Goal: Information Seeking & Learning: Find specific fact

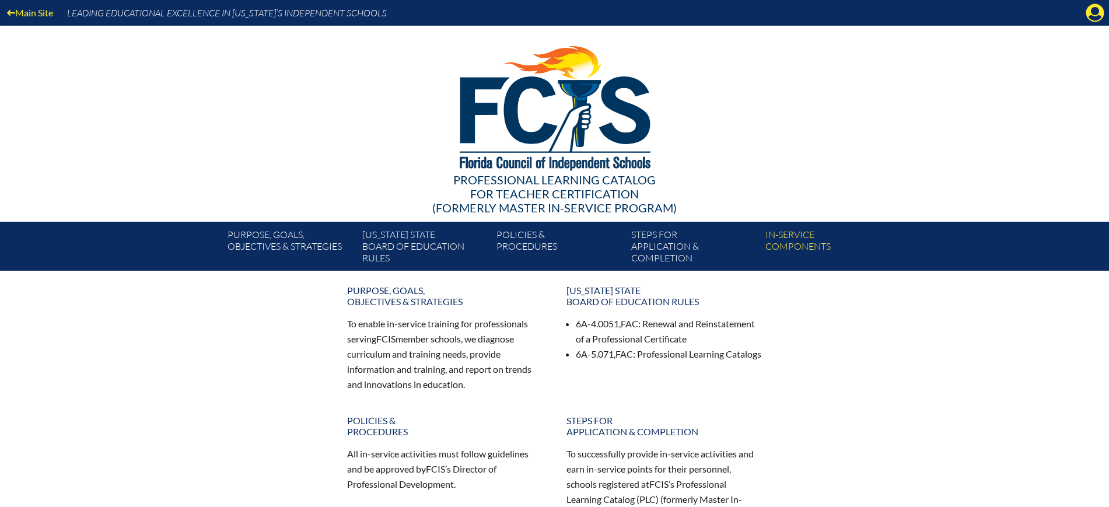
click at [1090, 16] on icon "Manage Account" at bounding box center [1094, 12] width 19 height 19
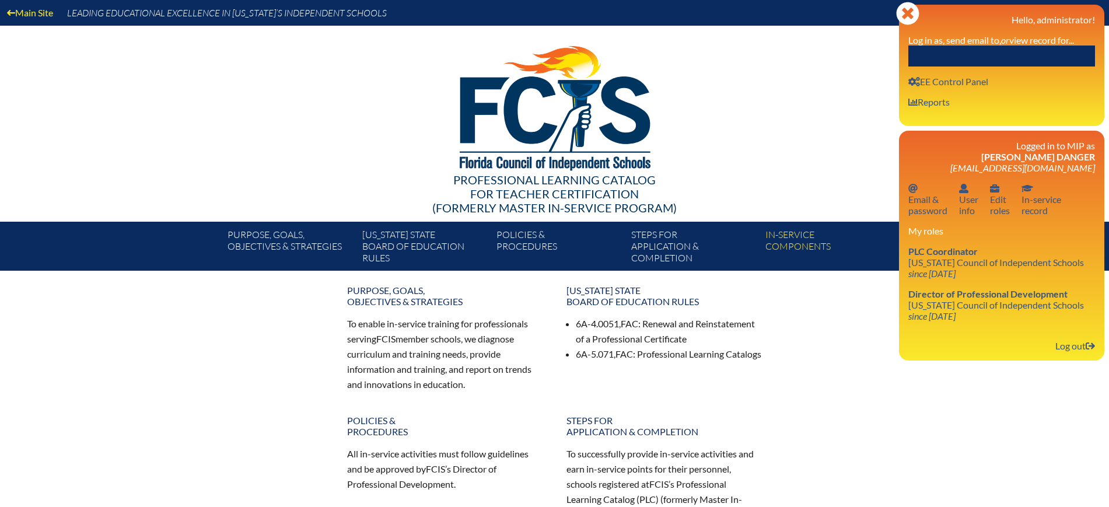
click at [1024, 57] on input "text" at bounding box center [1001, 55] width 187 height 21
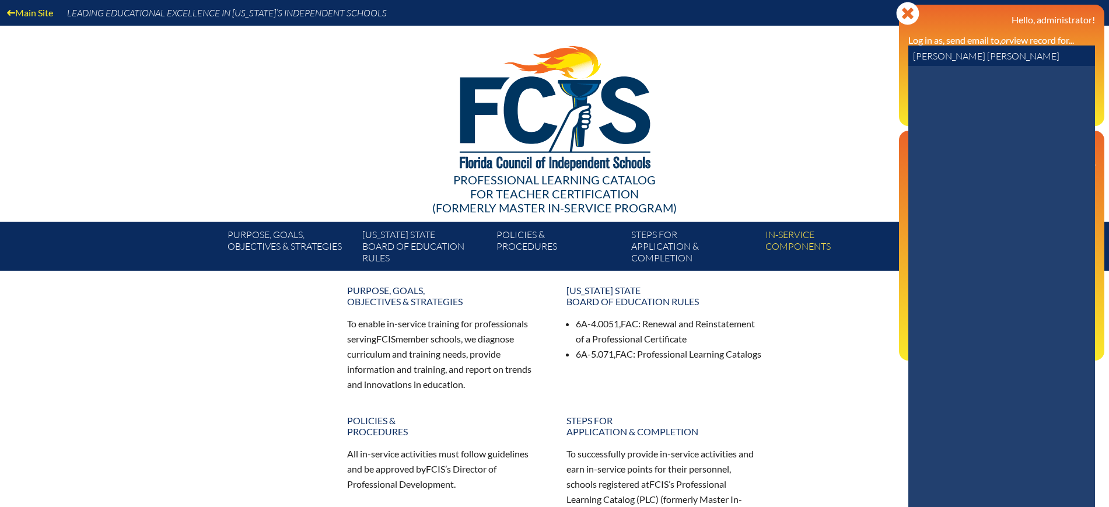
drag, startPoint x: 970, startPoint y: 62, endPoint x: 862, endPoint y: 56, distance: 108.1
click at [862, 56] on div "Main Site Leading Educational Excellence in Florida’s Independent Schools Profe…" at bounding box center [554, 135] width 1109 height 271
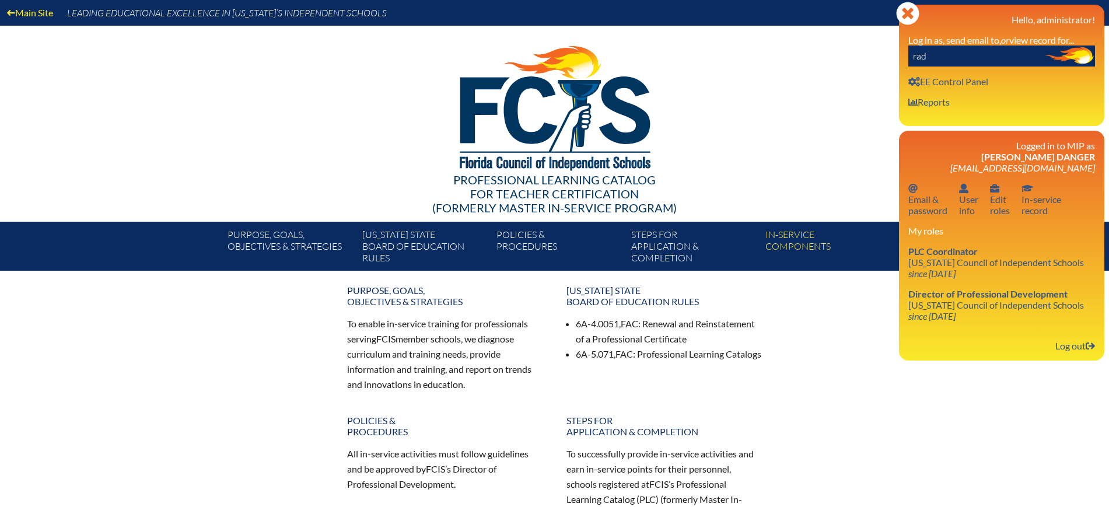
type input "rade"
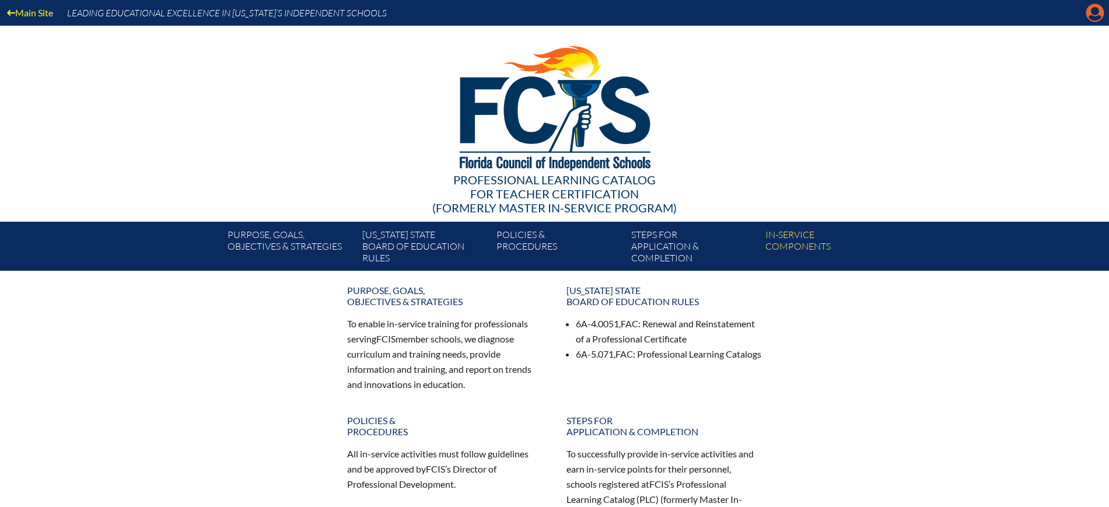
click at [1092, 12] on icon "Manage Account" at bounding box center [1094, 12] width 19 height 19
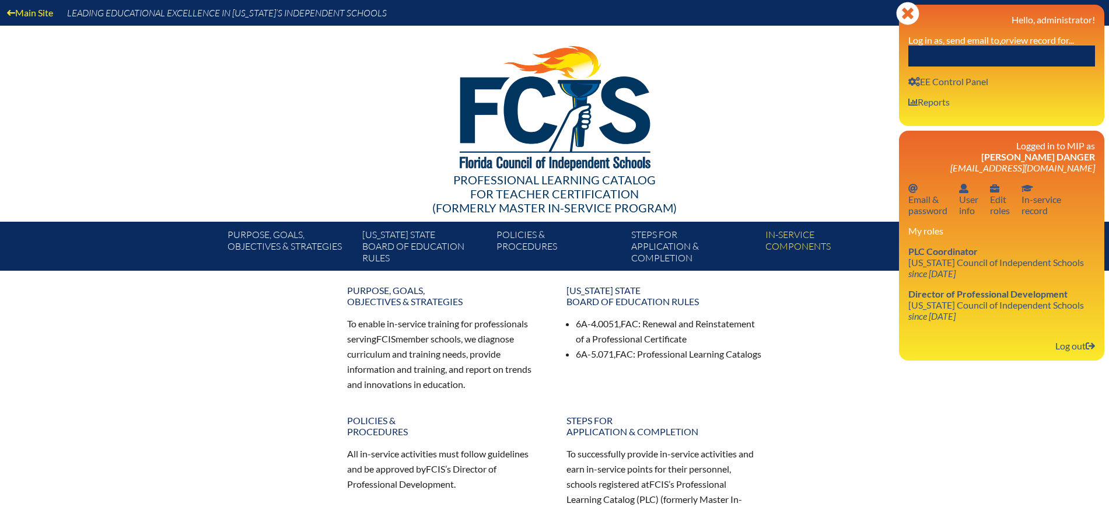
click at [1029, 60] on input "text" at bounding box center [1001, 55] width 187 height 21
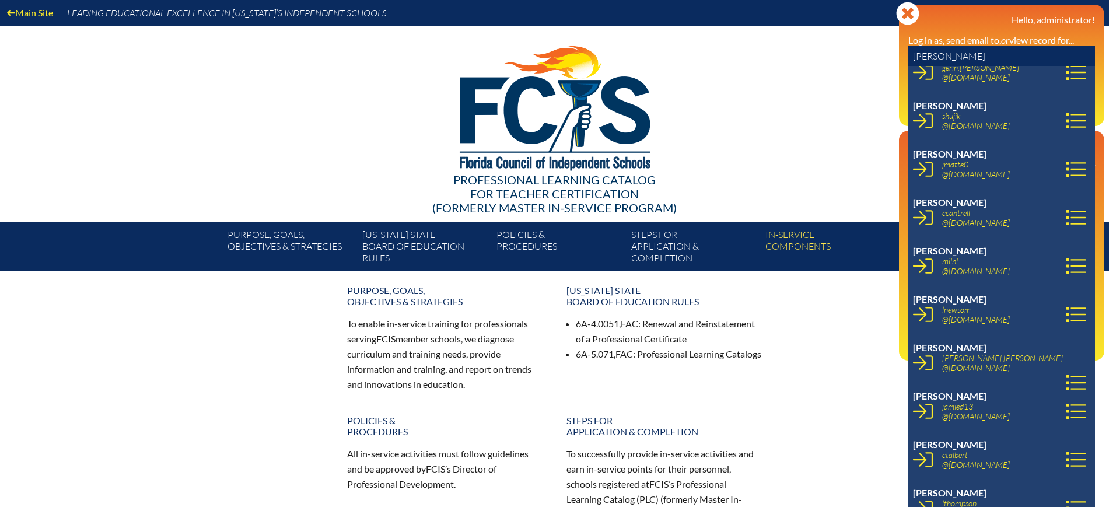
scroll to position [365, 0]
type input "lynne"
click at [924, 307] on icon at bounding box center [923, 313] width 20 height 20
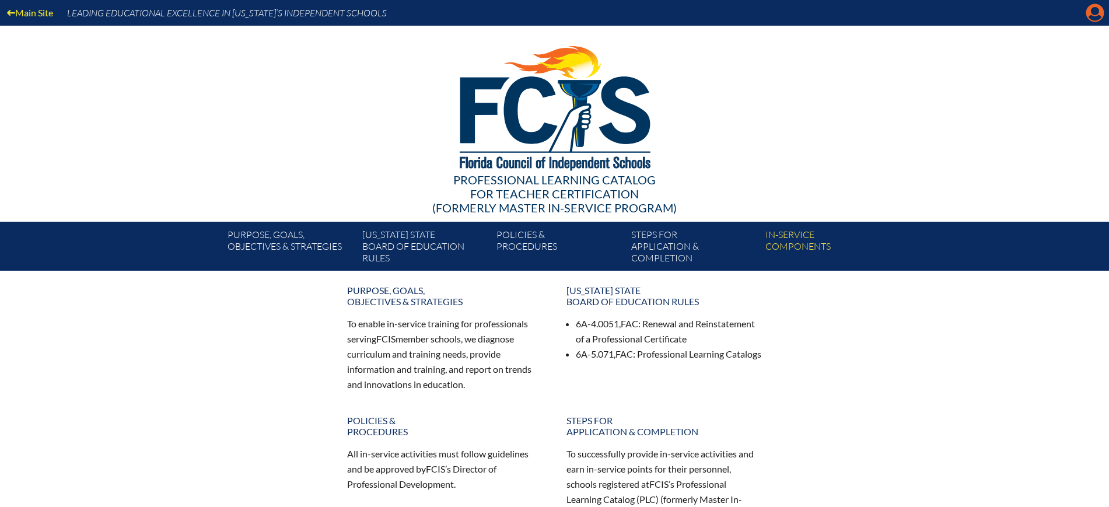
click at [1091, 10] on icon "Manage account" at bounding box center [1094, 12] width 19 height 19
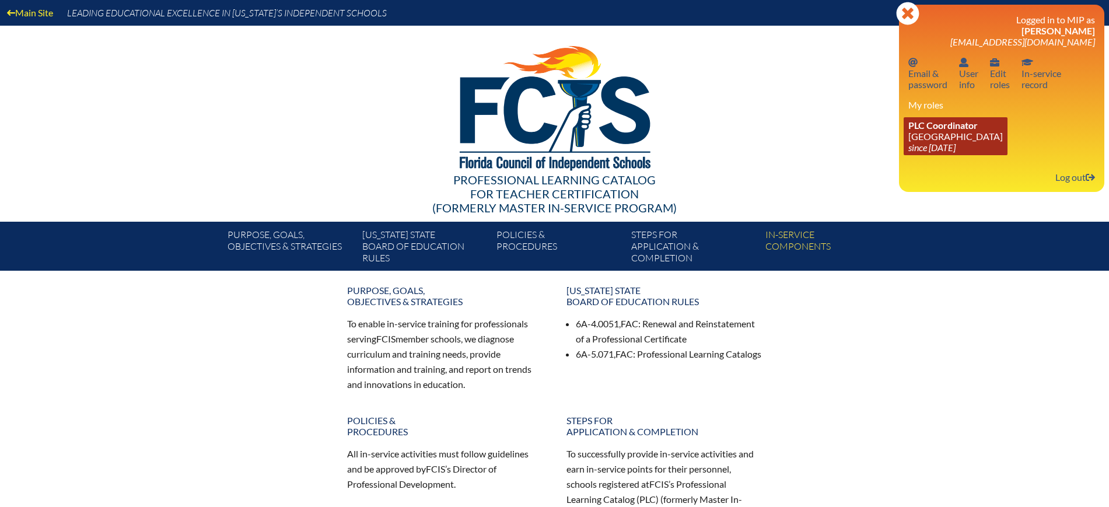
click at [945, 136] on link "PLC Coordinator Creation Village World School since 2025 Jul 29" at bounding box center [955, 136] width 104 height 38
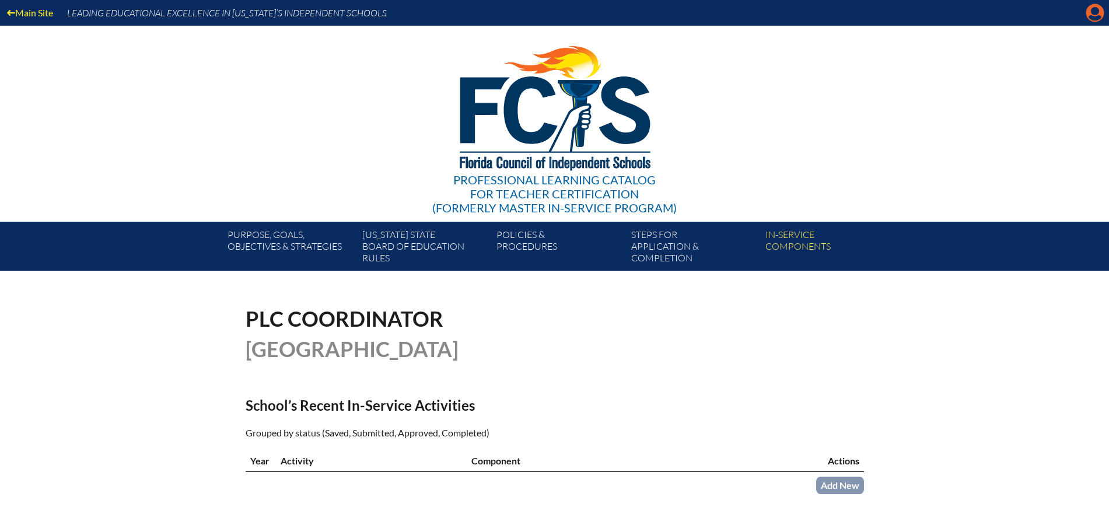
click at [1099, 18] on icon "Manage account" at bounding box center [1094, 12] width 19 height 19
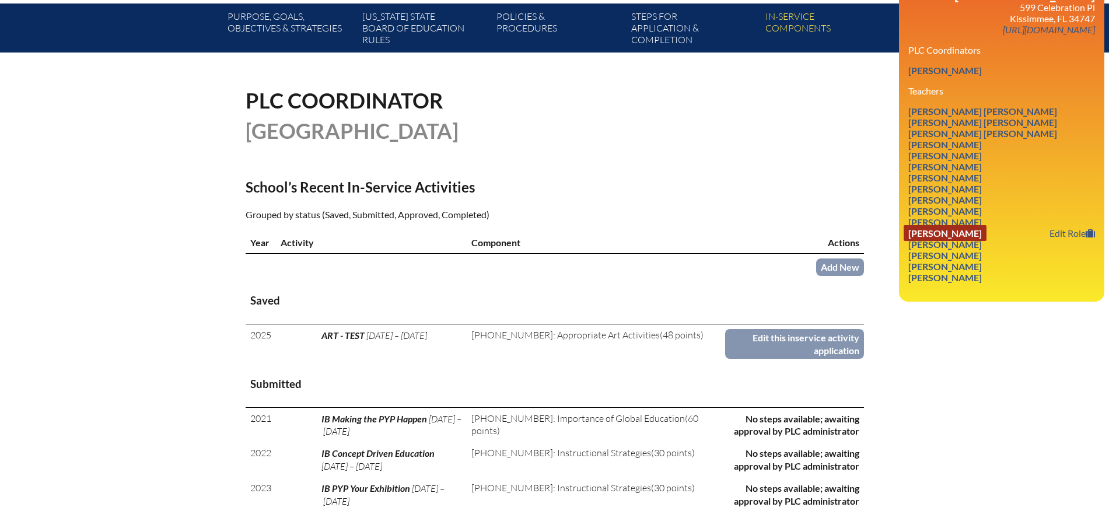
scroll to position [219, 0]
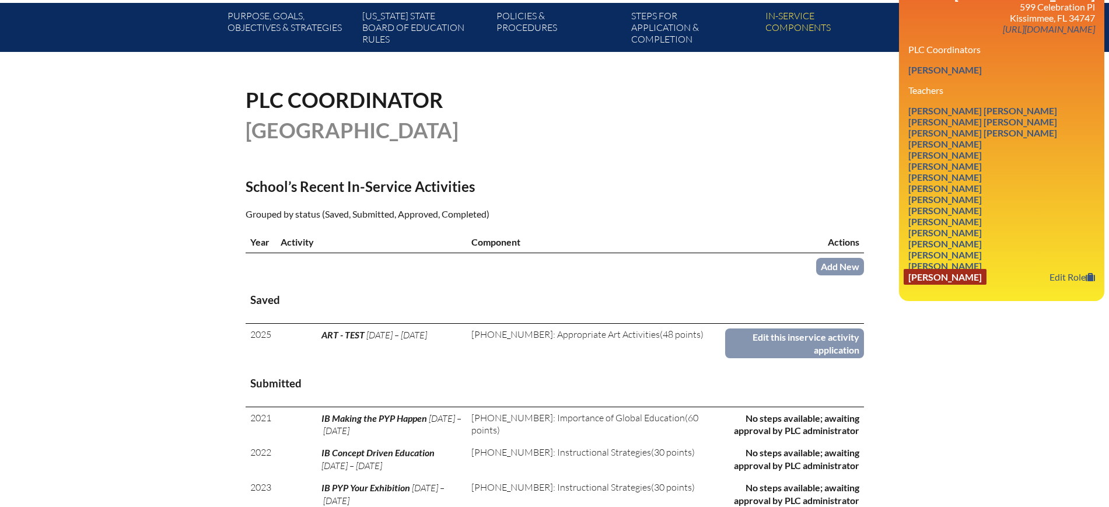
click at [976, 285] on link "Kelly Wisniewski" at bounding box center [944, 277] width 83 height 16
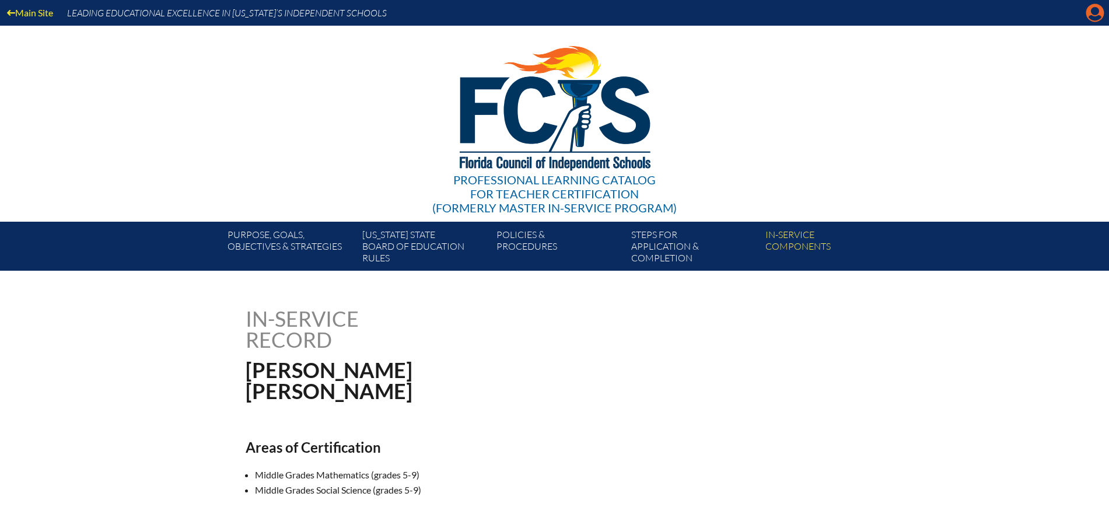
click at [1094, 8] on icon "Manage account" at bounding box center [1094, 12] width 19 height 19
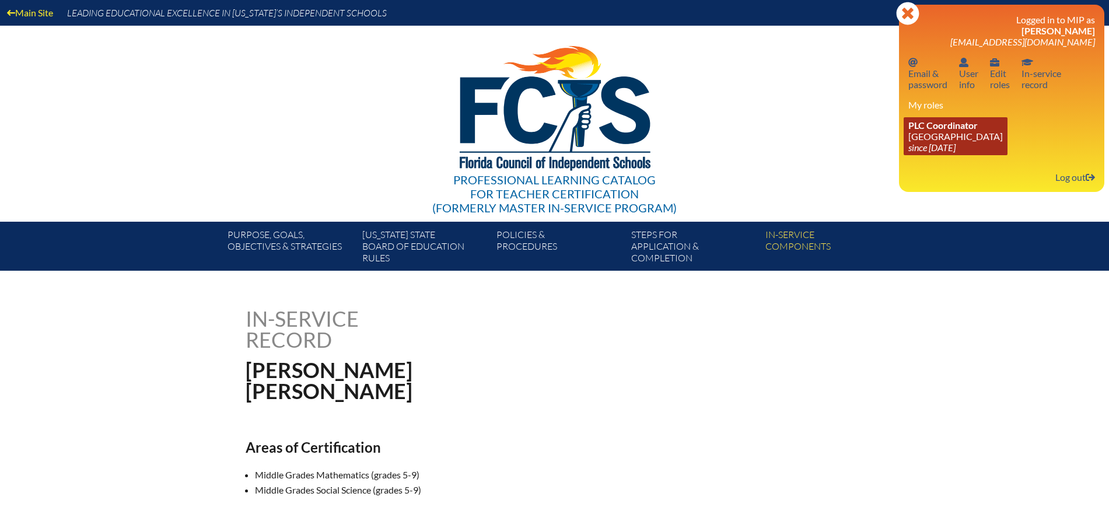
click at [937, 140] on link "PLC Coordinator Creation Village World School since 2025 Jul 29" at bounding box center [955, 136] width 104 height 38
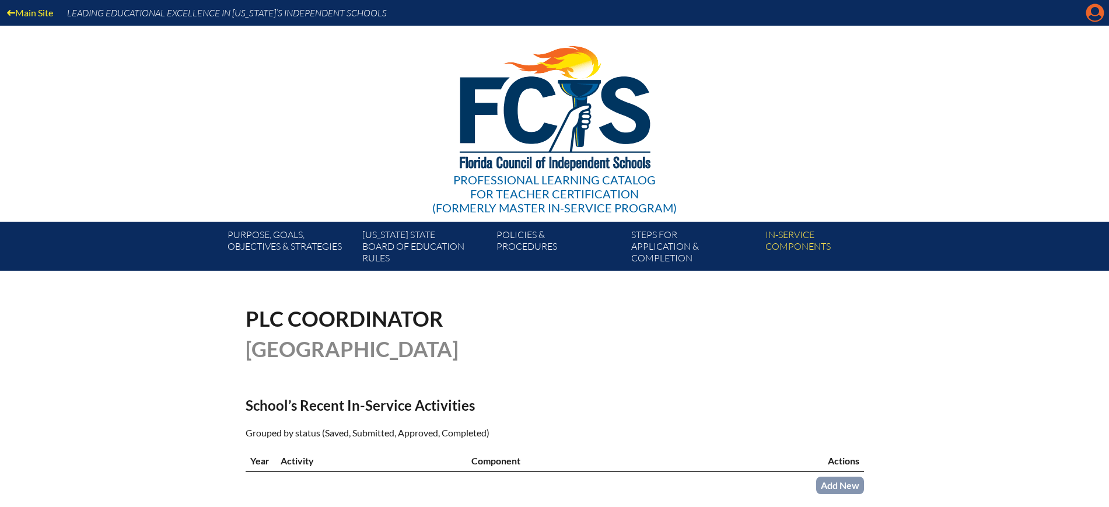
click at [1095, 12] on icon "Manage account" at bounding box center [1094, 12] width 19 height 19
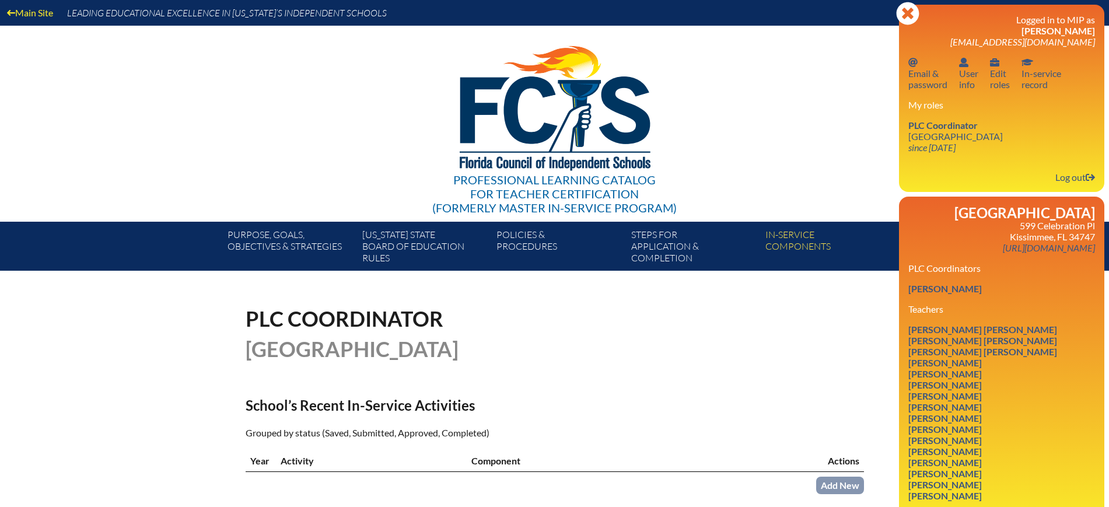
scroll to position [146, 0]
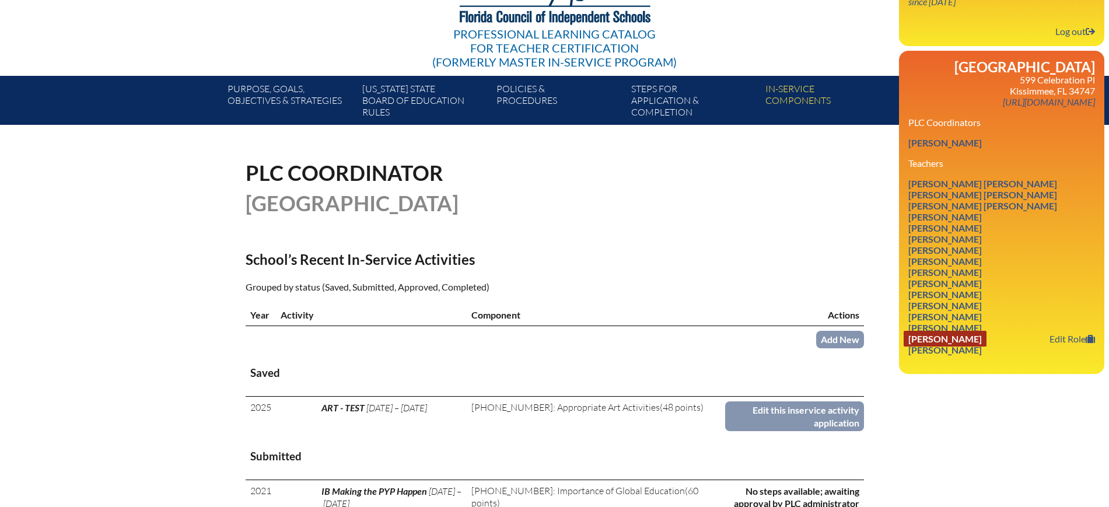
click at [959, 346] on link "[PERSON_NAME]" at bounding box center [944, 339] width 83 height 16
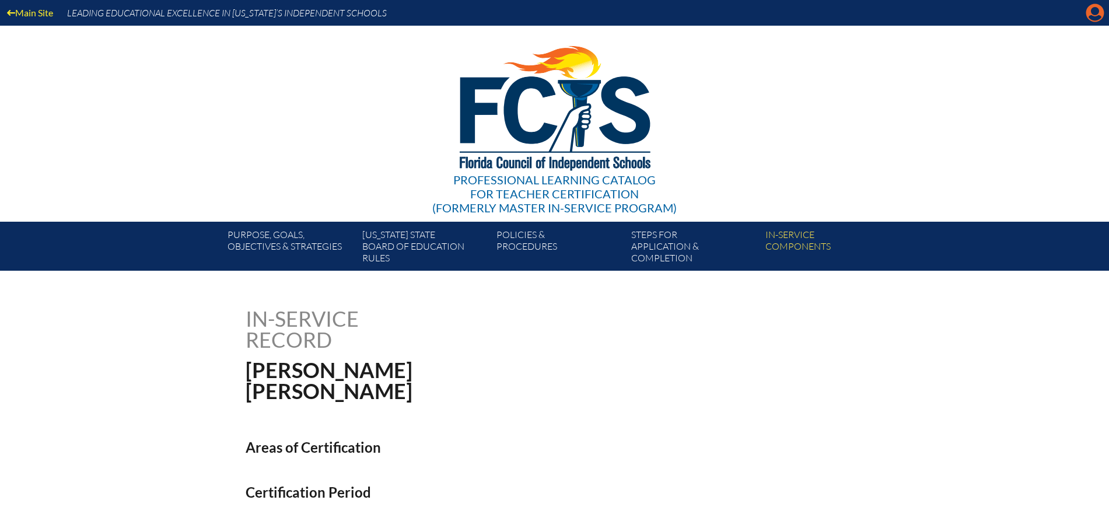
click at [1087, 9] on icon at bounding box center [1095, 13] width 18 height 18
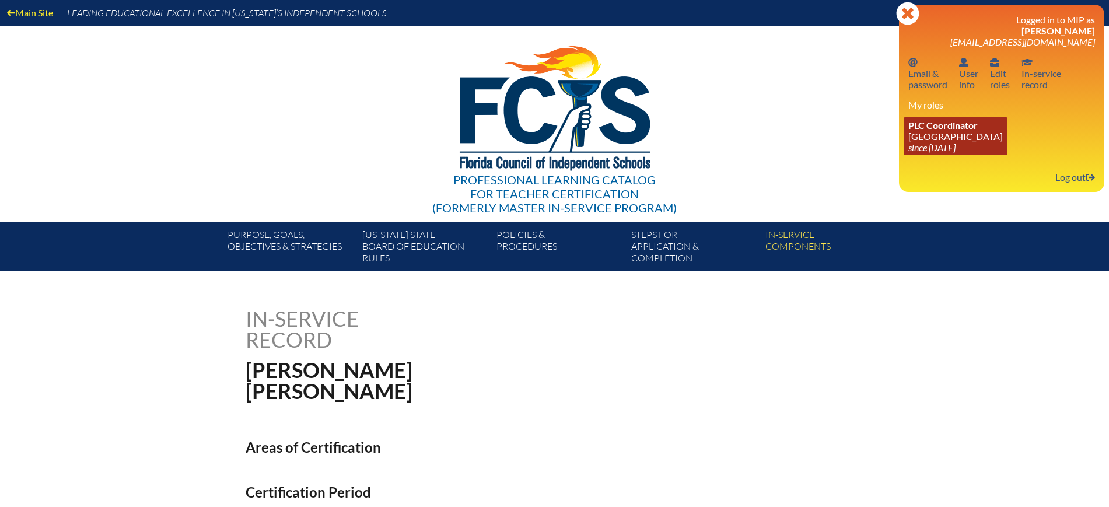
click at [959, 136] on link "PLC Coordinator [GEOGRAPHIC_DATA] since [DATE]" at bounding box center [955, 136] width 104 height 38
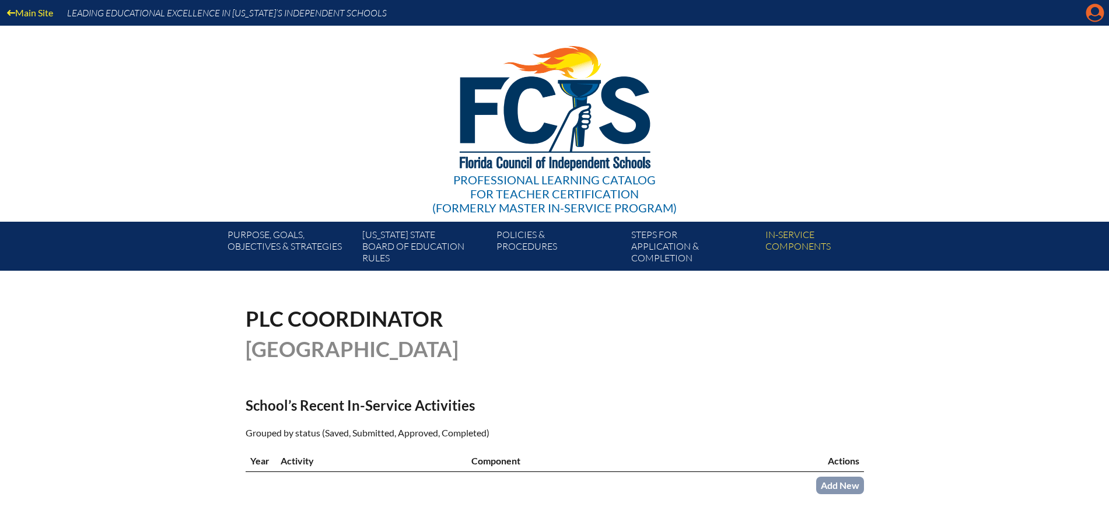
click at [1098, 9] on icon "Manage account" at bounding box center [1094, 12] width 19 height 19
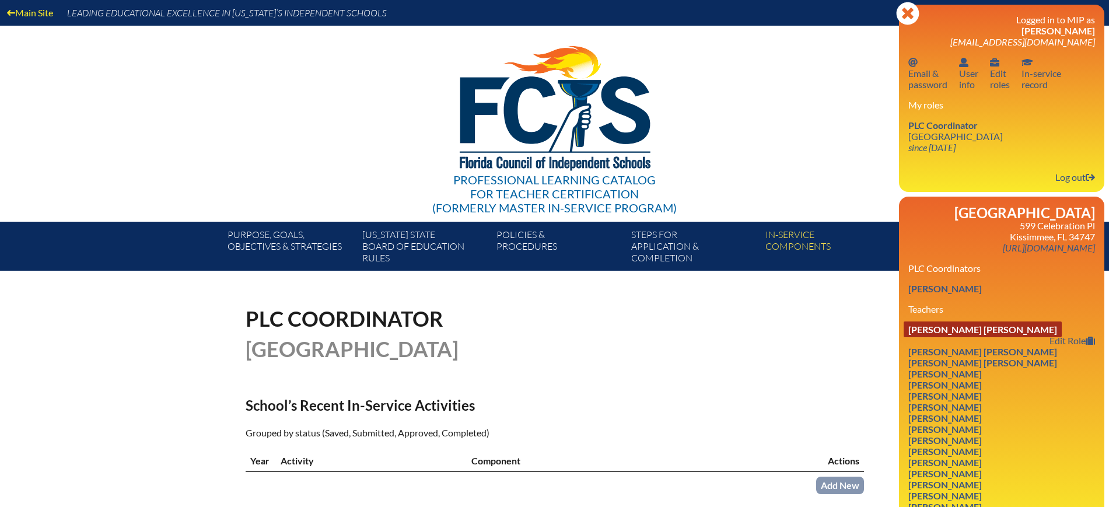
scroll to position [146, 0]
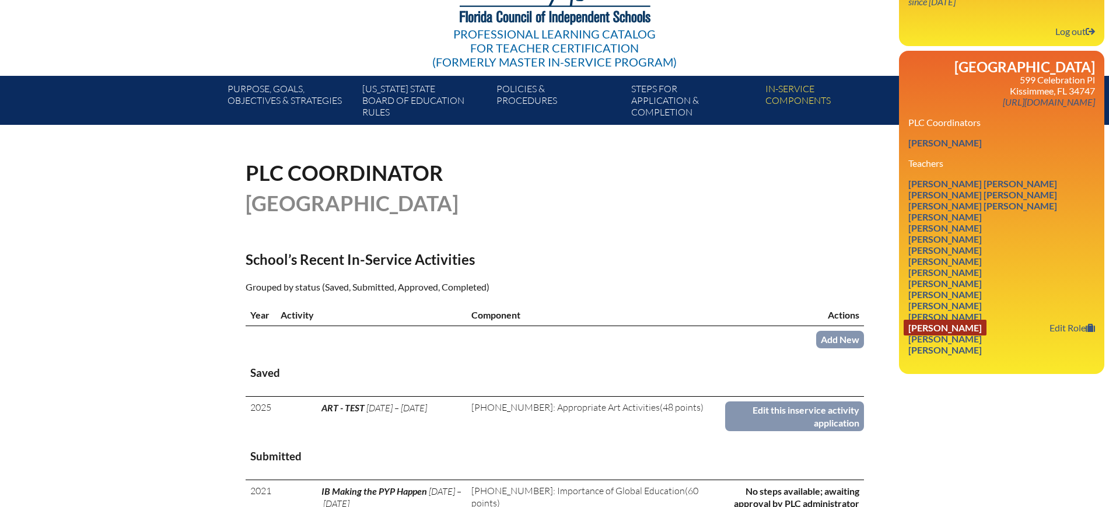
click at [971, 335] on link "[PERSON_NAME]" at bounding box center [944, 328] width 83 height 16
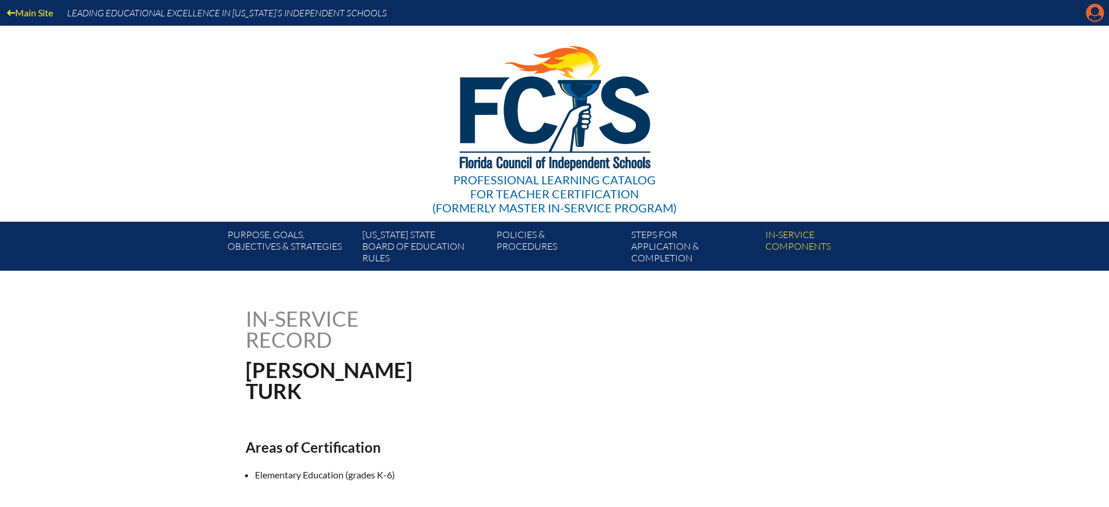
click at [1098, 17] on icon "Manage account" at bounding box center [1094, 12] width 19 height 19
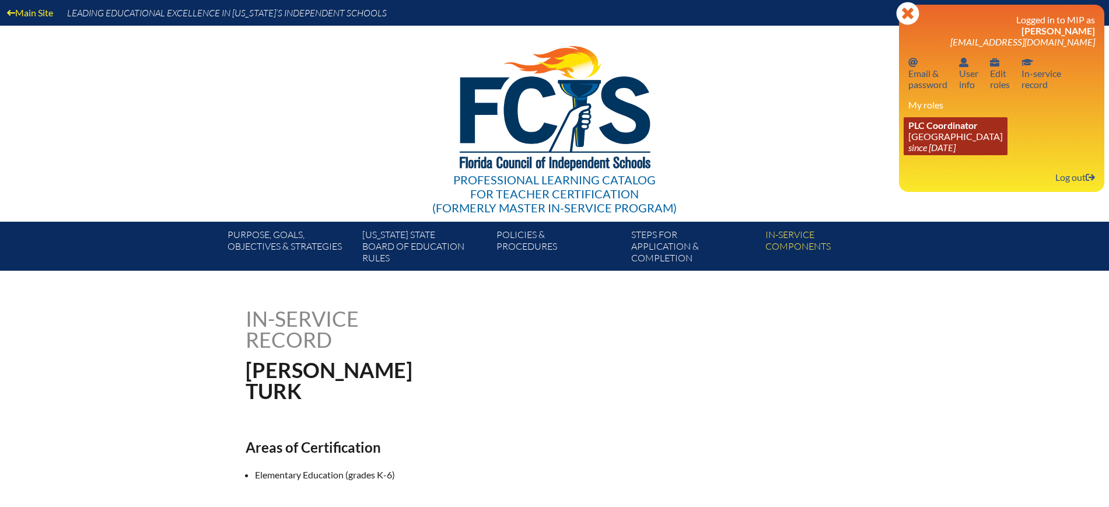
click at [950, 142] on icon "since [DATE]" at bounding box center [931, 147] width 47 height 11
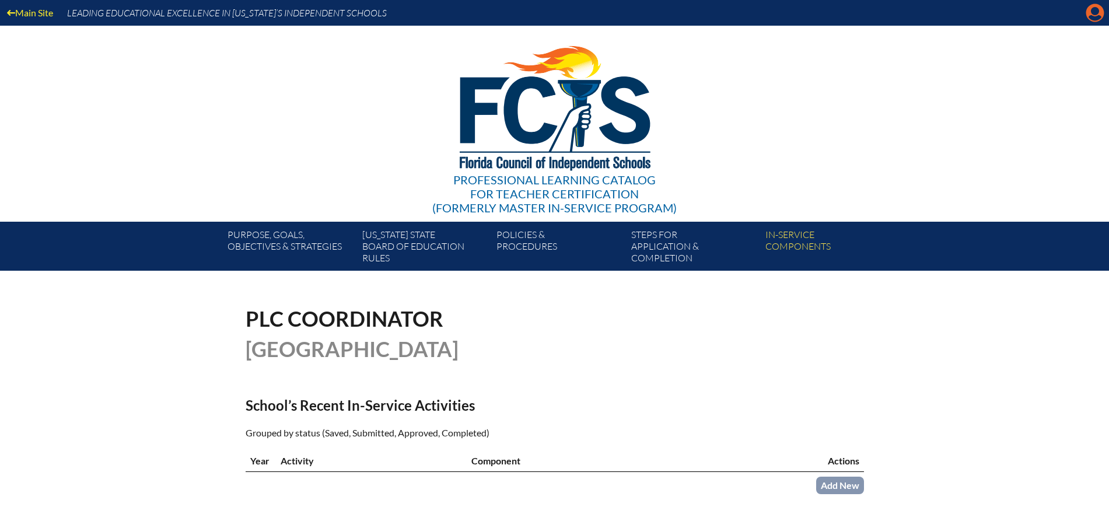
click at [1093, 17] on icon "Manage account" at bounding box center [1094, 12] width 19 height 19
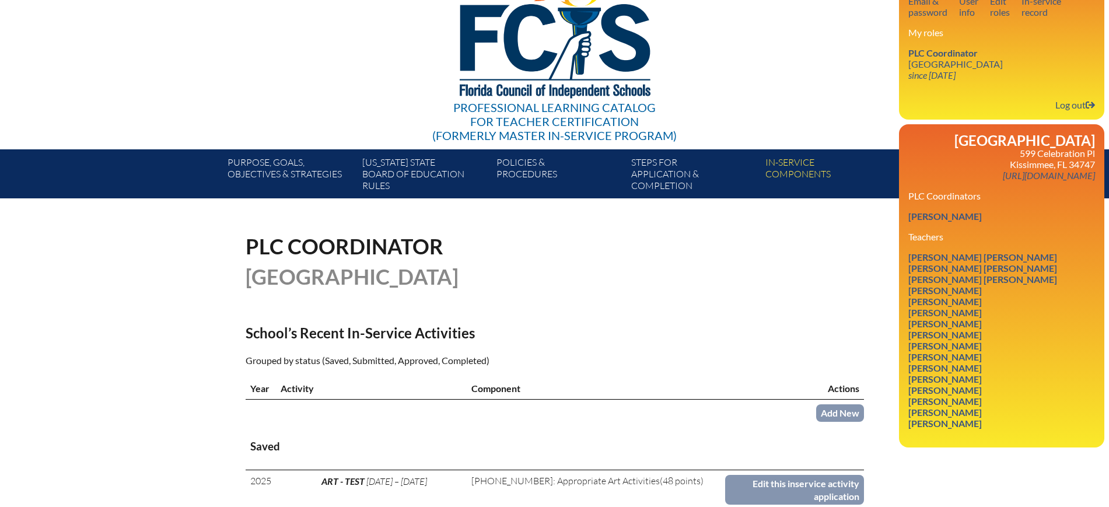
scroll to position [146, 0]
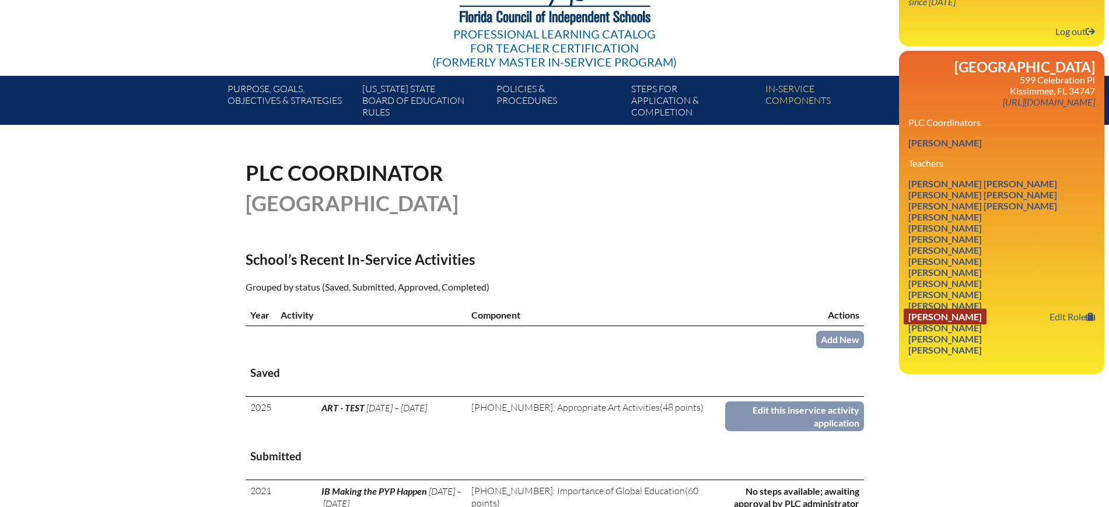
click at [974, 324] on link "[PERSON_NAME]" at bounding box center [944, 317] width 83 height 16
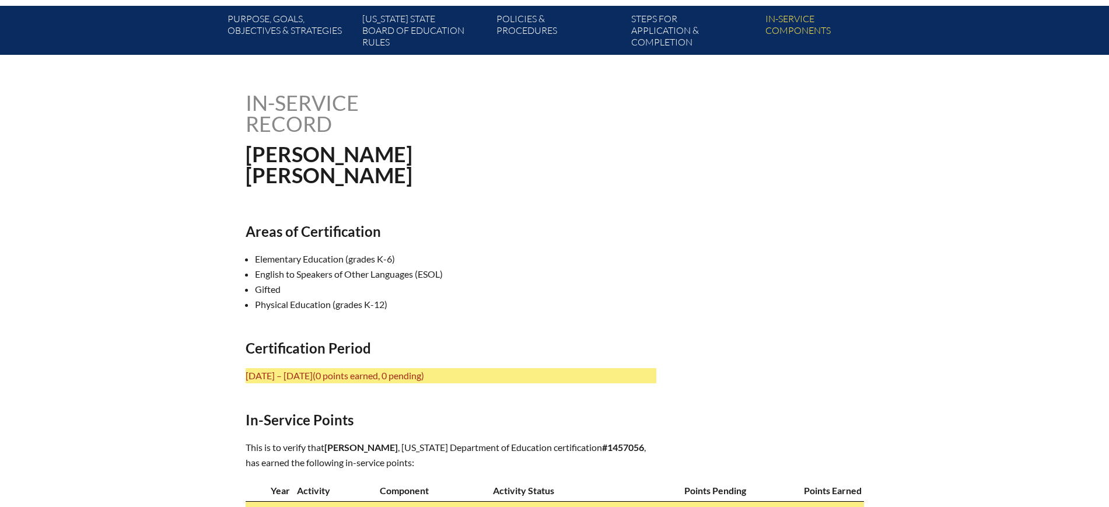
scroll to position [219, 0]
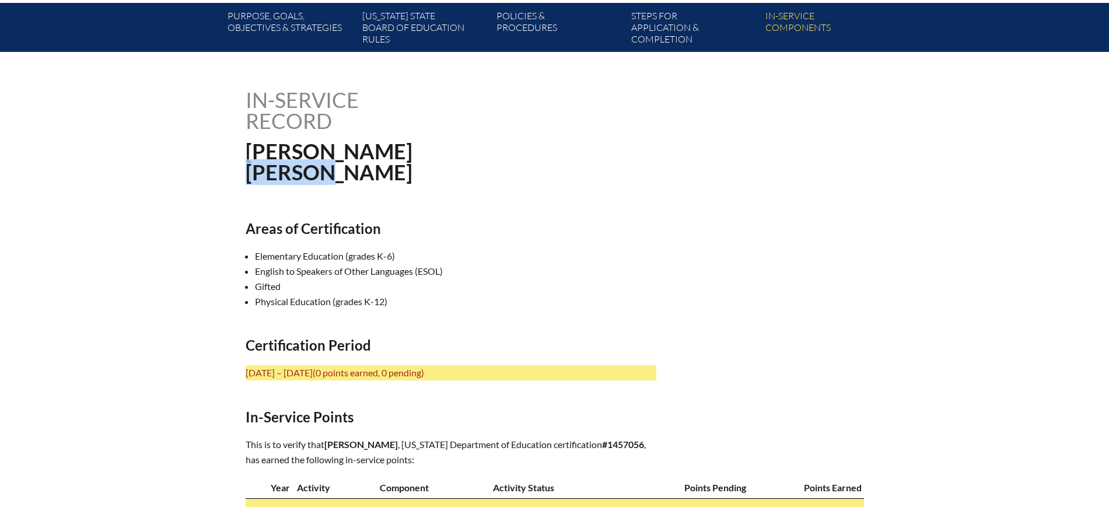
drag, startPoint x: 349, startPoint y: 169, endPoint x: 240, endPoint y: 176, distance: 108.7
click at [240, 176] on div "In-service record Stephanie Schnell Areas of Certification Elementary Education…" at bounding box center [555, 317] width 656 height 457
drag, startPoint x: 477, startPoint y: 457, endPoint x: 449, endPoint y: 437, distance: 33.5
click at [438, 458] on p "This is to verify that Stephanie Schnell , Florida Department of Education cert…" at bounding box center [451, 452] width 411 height 30
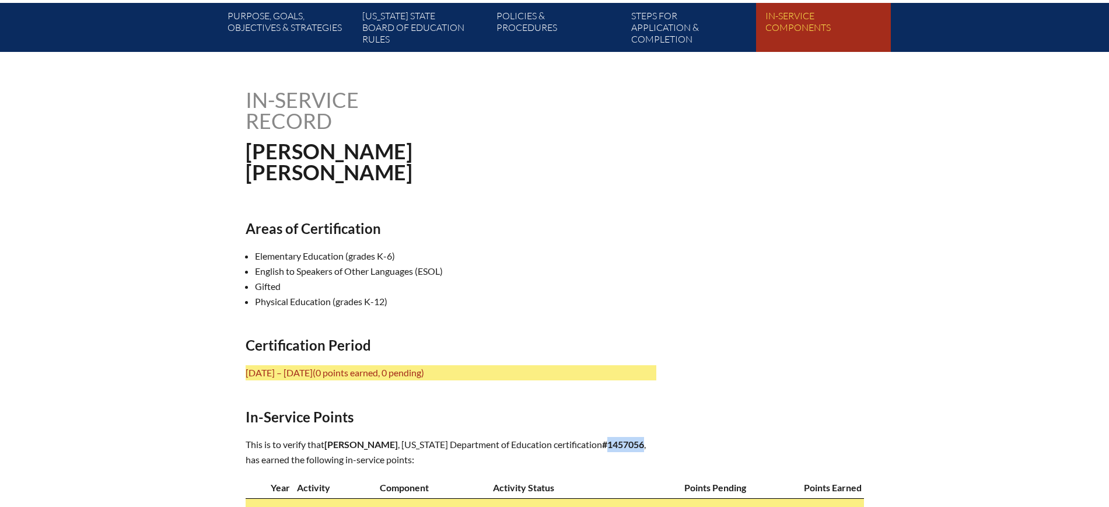
copy b "1457056"
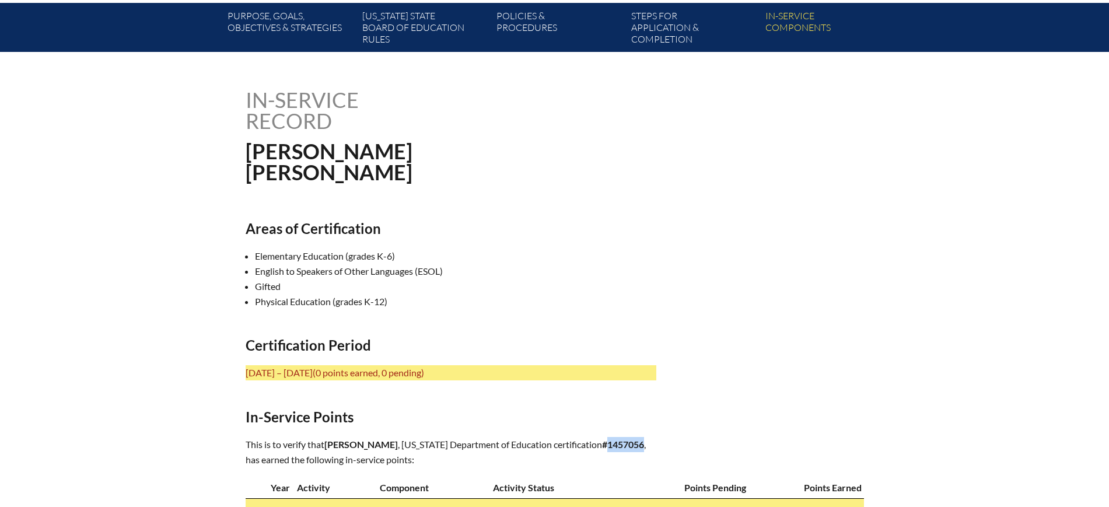
scroll to position [365, 0]
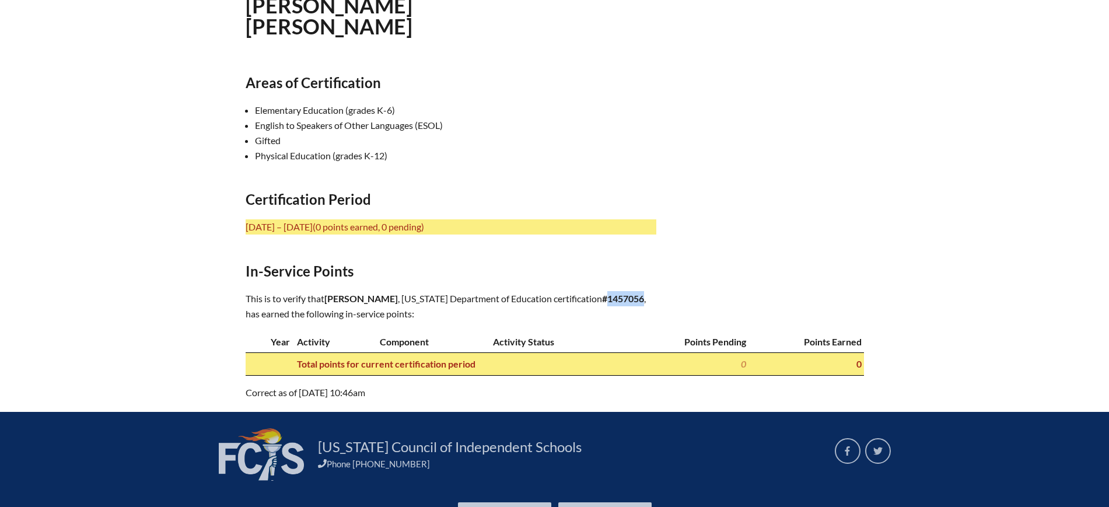
drag, startPoint x: 420, startPoint y: 298, endPoint x: 381, endPoint y: 302, distance: 38.7
click at [381, 302] on p "This is to verify that Stephanie Schnell , Florida Department of Education cert…" at bounding box center [451, 306] width 411 height 30
copy span "Schnell"
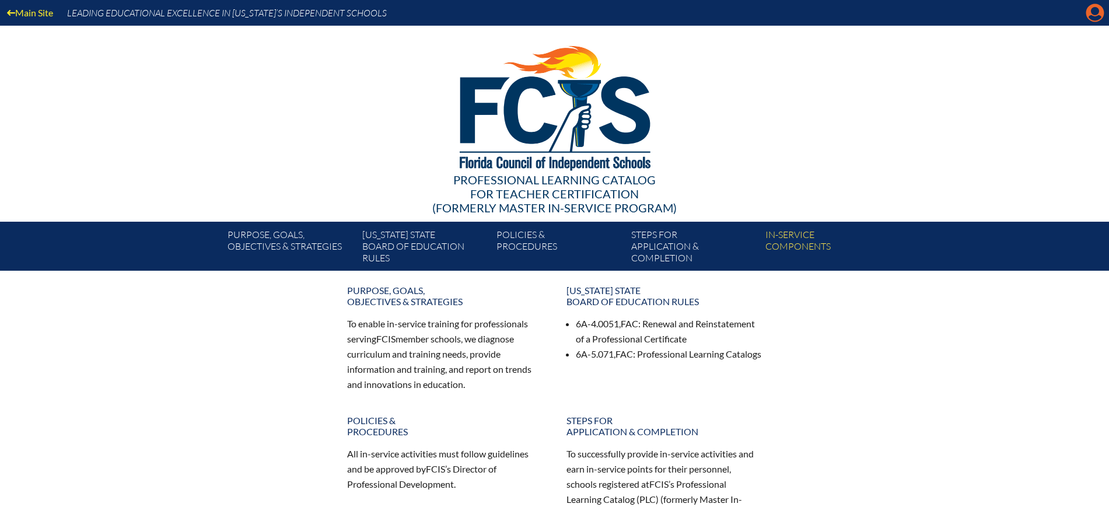
click at [1091, 11] on icon at bounding box center [1095, 13] width 18 height 18
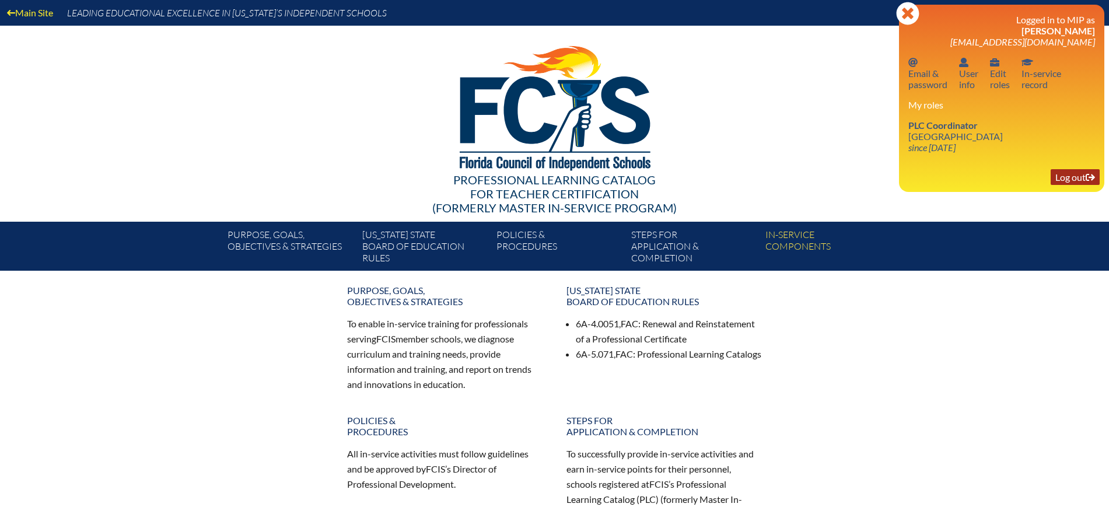
click at [1070, 181] on link "Log out Log out" at bounding box center [1074, 177] width 49 height 16
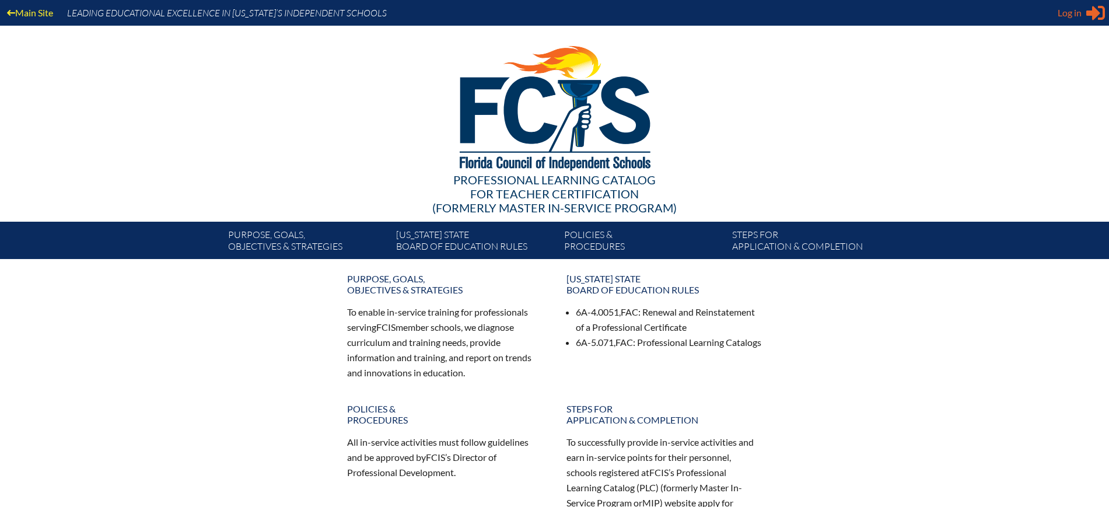
type input "kdanger@fcis.org"
click at [1064, 13] on span "Log in" at bounding box center [1069, 13] width 24 height 14
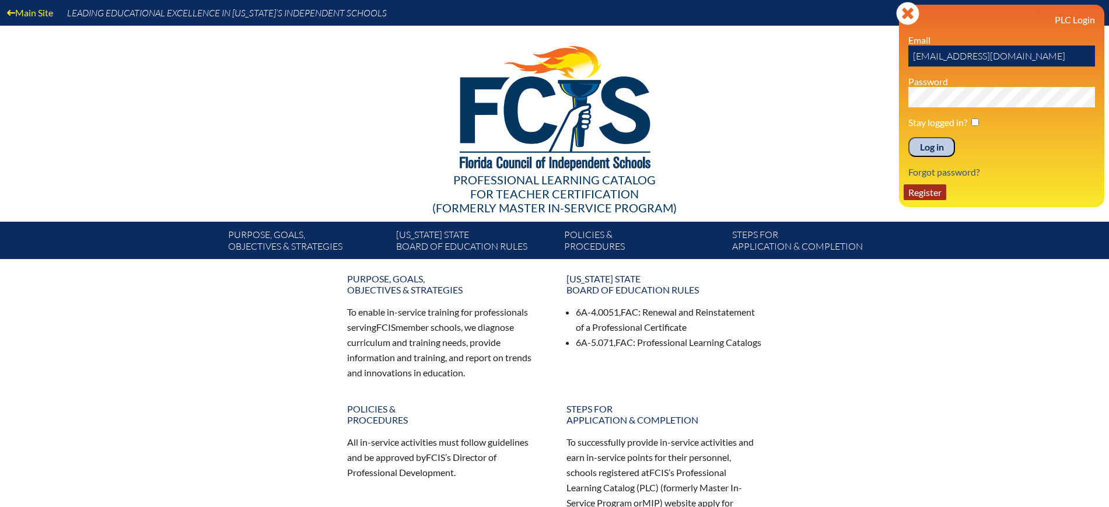
click at [936, 192] on link "Register" at bounding box center [924, 192] width 43 height 16
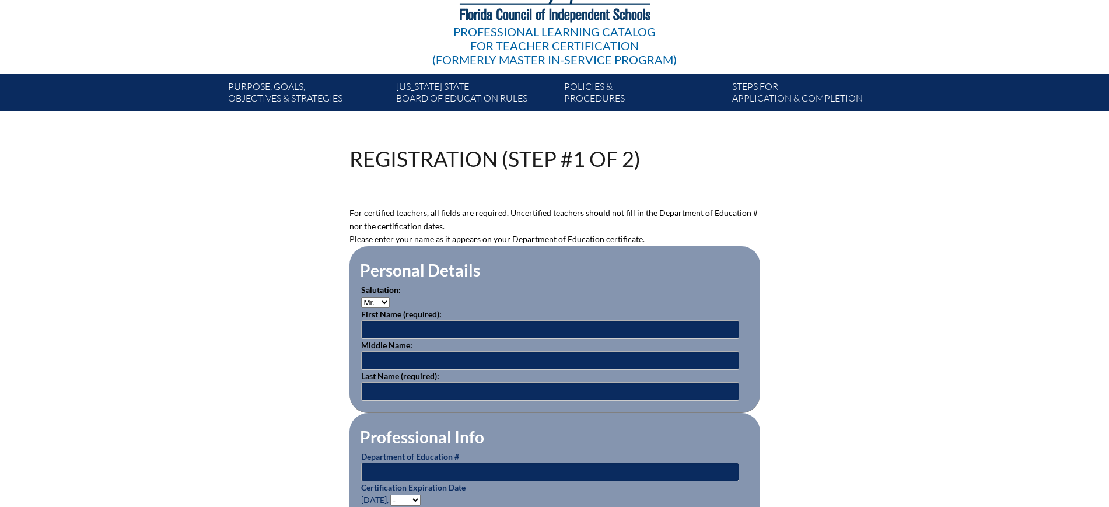
scroll to position [146, 0]
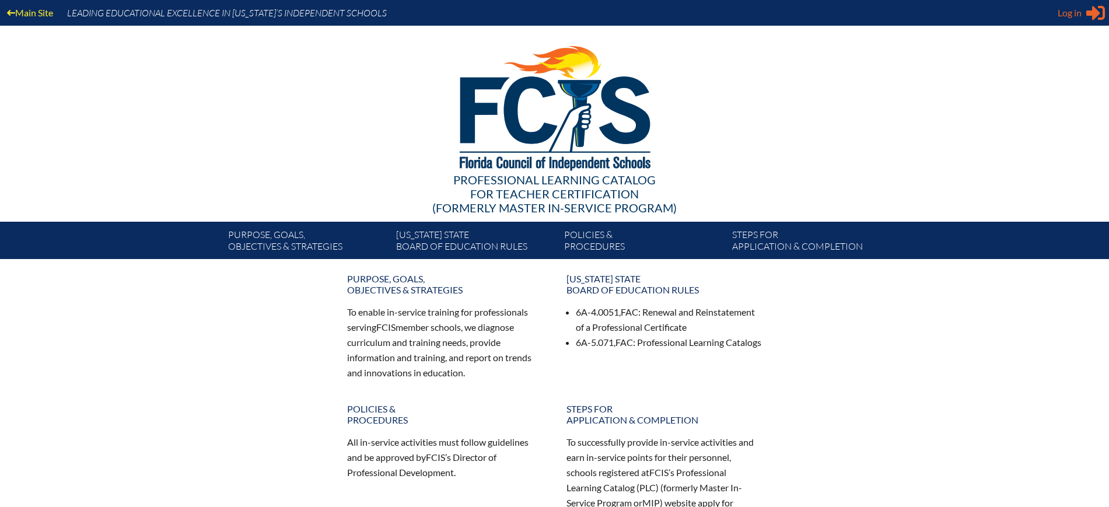
type input "[EMAIL_ADDRESS][DOMAIN_NAME]"
click at [1076, 19] on span "Log in" at bounding box center [1069, 13] width 24 height 14
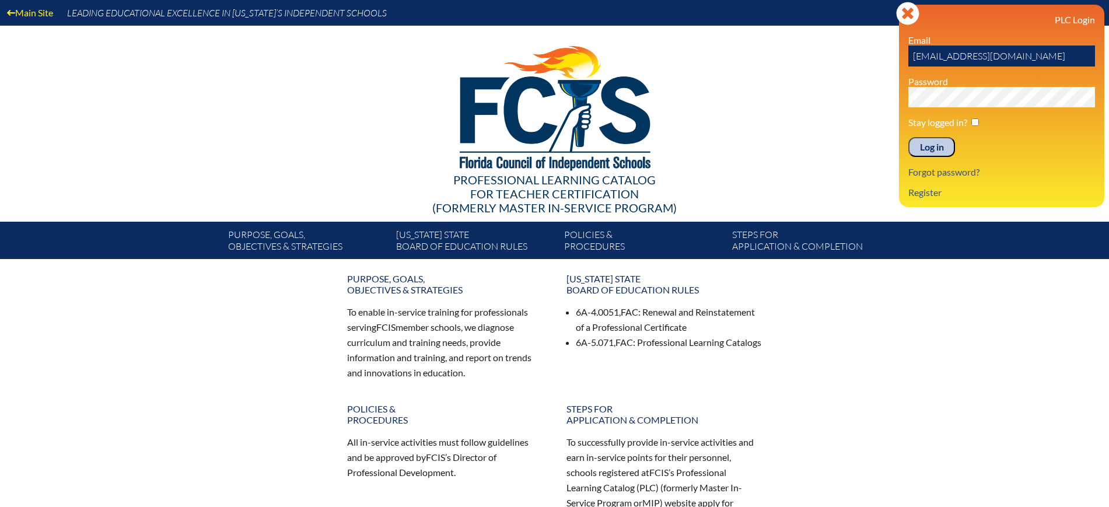
click at [930, 138] on input "Log in" at bounding box center [931, 147] width 47 height 20
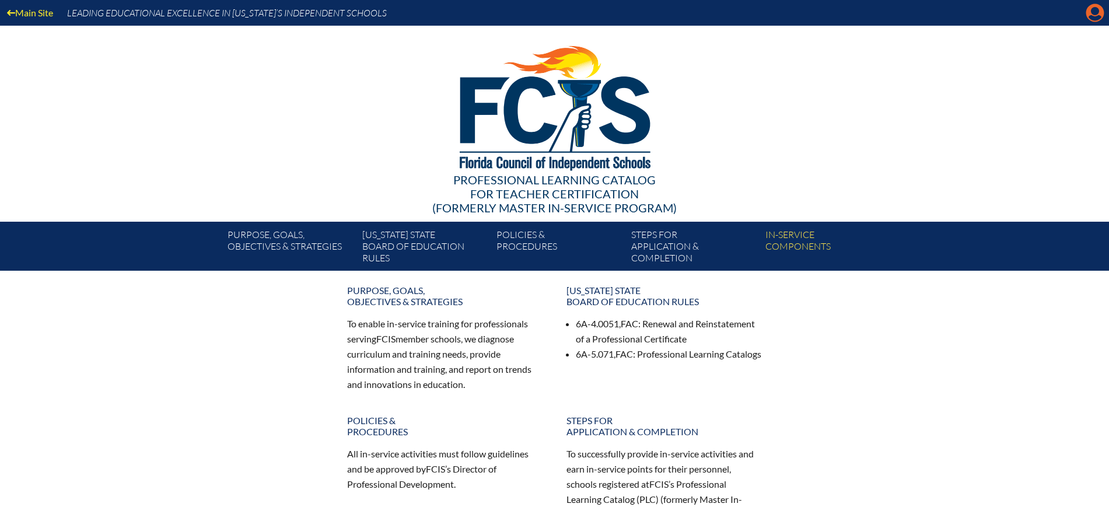
click at [1094, 15] on icon at bounding box center [1095, 13] width 18 height 18
